Goal: Task Accomplishment & Management: Use online tool/utility

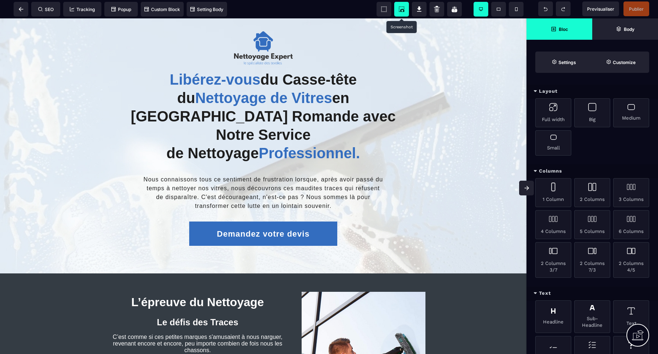
click at [402, 10] on icon at bounding box center [401, 9] width 7 height 7
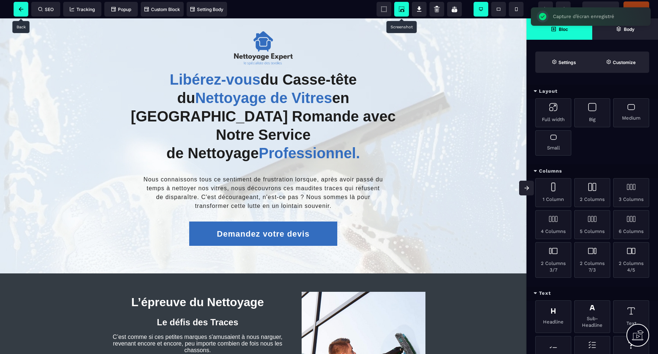
click at [22, 9] on icon at bounding box center [21, 9] width 5 height 4
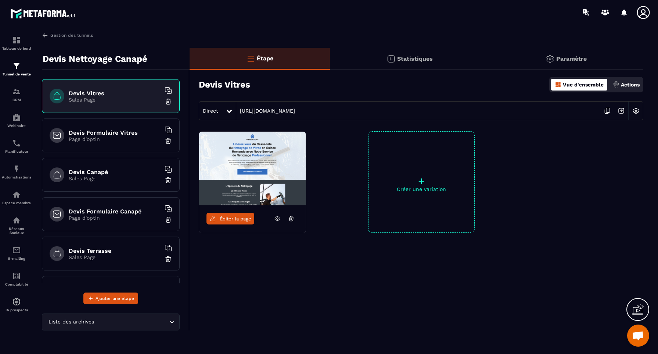
click at [86, 171] on h6 "Devis Canapé" at bounding box center [115, 171] width 92 height 7
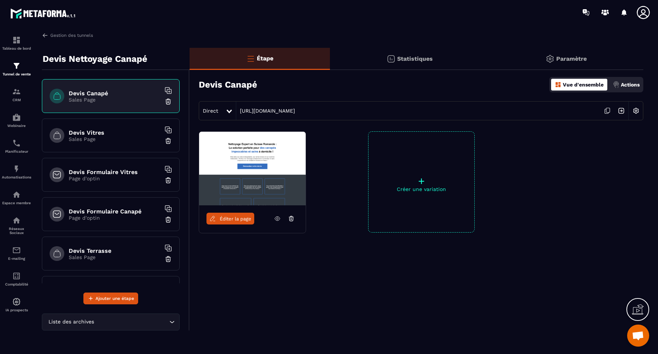
click at [354, 111] on div "Direct [URL][DOMAIN_NAME]" at bounding box center [421, 110] width 445 height 19
click at [637, 111] on img at bounding box center [636, 111] width 14 height 14
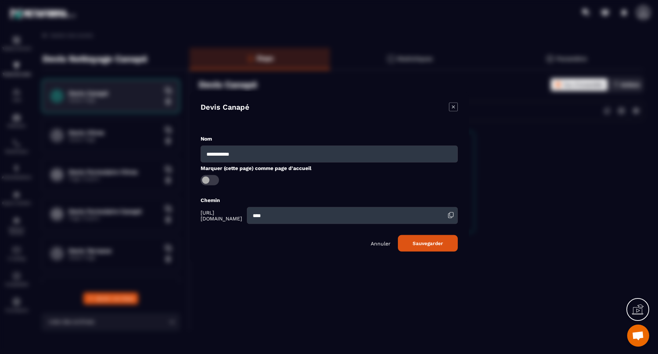
drag, startPoint x: 298, startPoint y: 214, endPoint x: 298, endPoint y: 218, distance: 4.5
click at [297, 214] on input "****" at bounding box center [352, 215] width 211 height 17
click at [321, 211] on input "****" at bounding box center [352, 215] width 211 height 17
click at [315, 215] on input "****" at bounding box center [352, 215] width 211 height 17
type input "*"
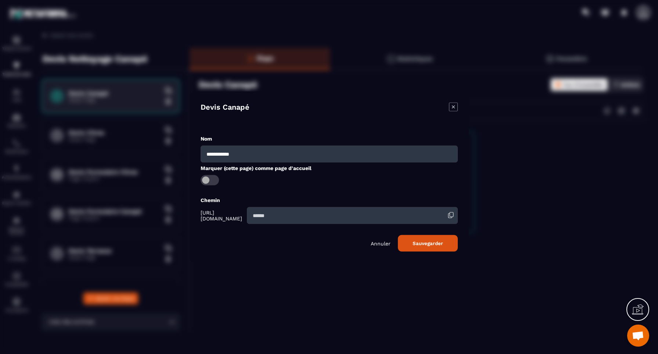
click at [435, 242] on button "Sauvegarder" at bounding box center [428, 243] width 60 height 17
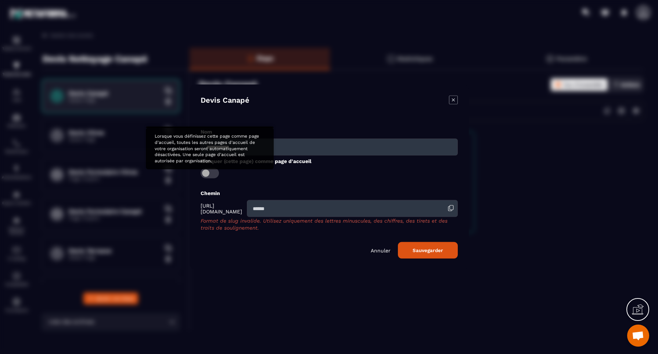
click at [211, 173] on span "Modal window" at bounding box center [210, 173] width 18 height 10
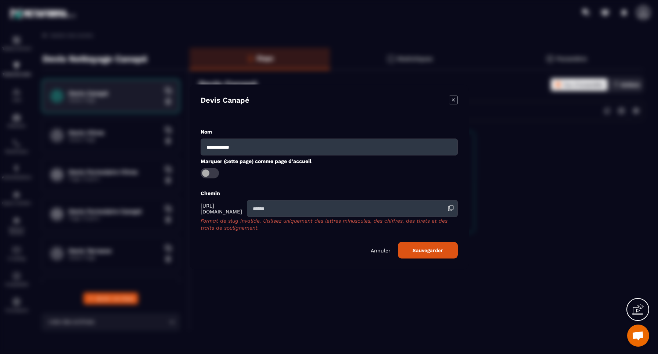
click at [435, 251] on button "Sauvegarder" at bounding box center [428, 250] width 60 height 17
click at [286, 208] on input "Modal window" at bounding box center [352, 208] width 211 height 17
click at [286, 209] on input "Modal window" at bounding box center [352, 208] width 211 height 17
click at [385, 251] on p "Annuler" at bounding box center [381, 250] width 20 height 6
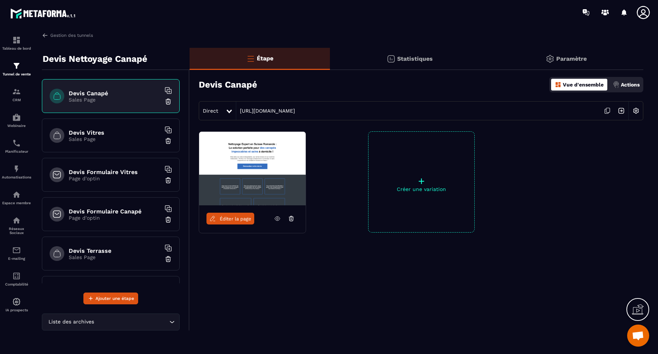
click at [608, 111] on icon at bounding box center [608, 111] width 14 height 14
click at [637, 111] on img at bounding box center [636, 111] width 14 height 14
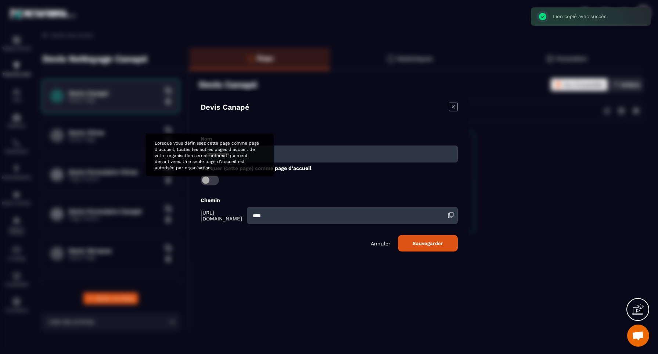
click at [209, 178] on span "Modal window" at bounding box center [210, 180] width 18 height 10
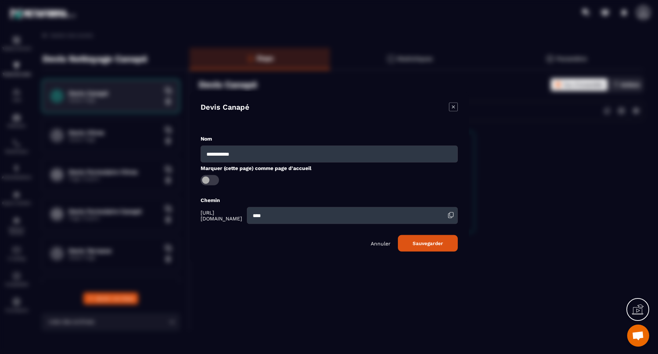
click at [432, 243] on button "Sauvegarder" at bounding box center [428, 243] width 60 height 17
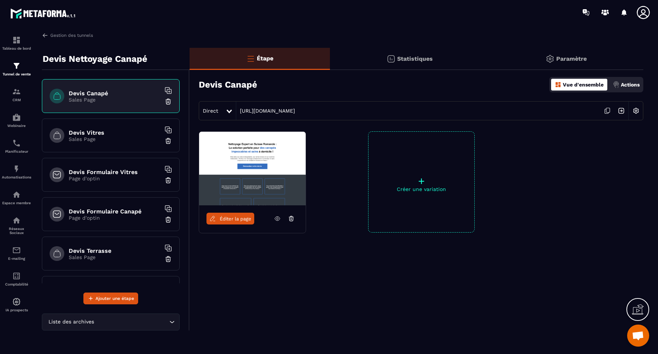
click at [115, 137] on p "Sales Page" at bounding box center [115, 139] width 92 height 6
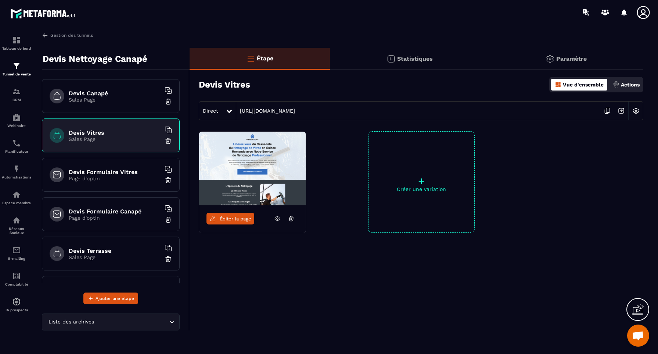
click at [131, 178] on p "Page d'optin" at bounding box center [115, 178] width 92 height 6
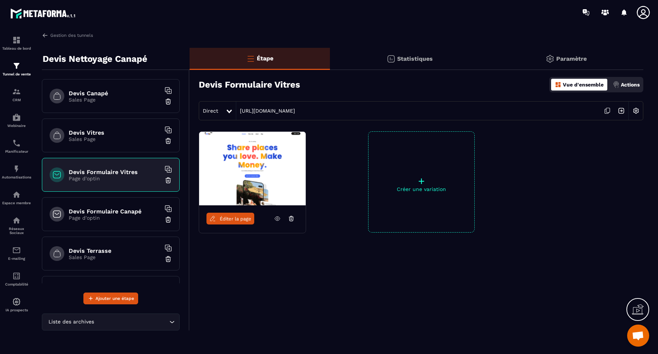
click at [132, 218] on p "Page d'optin" at bounding box center [115, 218] width 92 height 6
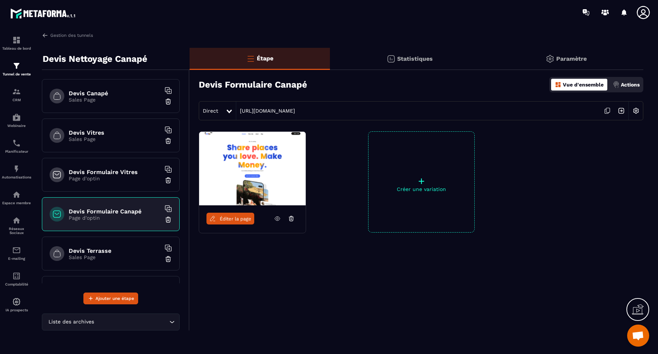
click at [130, 108] on div "Devis Canapé Sales Page" at bounding box center [111, 96] width 138 height 34
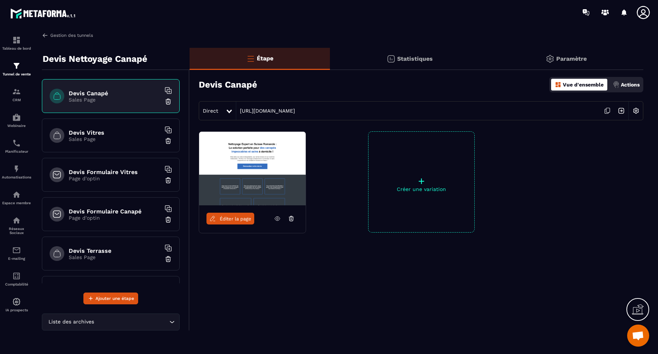
click at [45, 36] on img at bounding box center [45, 35] width 7 height 7
click at [46, 35] on img at bounding box center [45, 35] width 7 height 7
click at [54, 35] on link "Gestion des tunnels" at bounding box center [67, 35] width 51 height 7
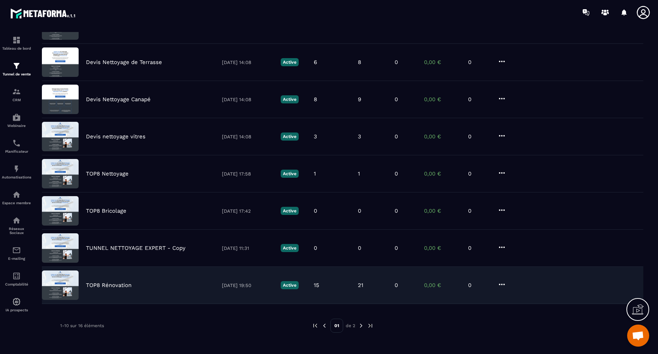
scroll to position [164, 0]
click at [115, 285] on p "TOP8 Rénovation" at bounding box center [109, 285] width 46 height 7
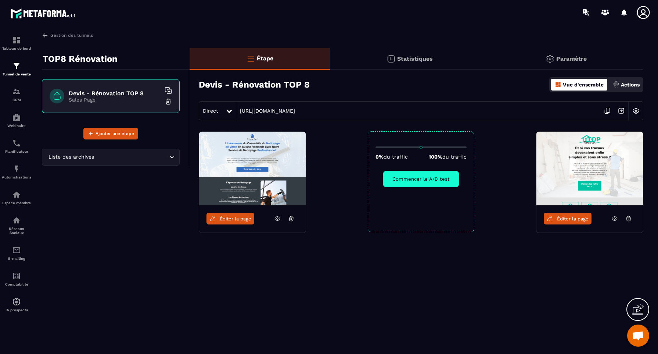
click at [230, 219] on span "Éditer la page" at bounding box center [236, 219] width 32 height 6
